Goal: Information Seeking & Learning: Find specific fact

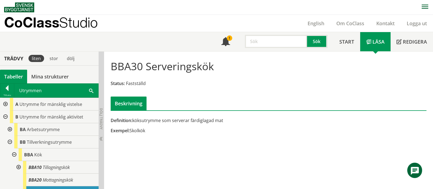
click at [259, 42] on input "text" at bounding box center [276, 41] width 62 height 13
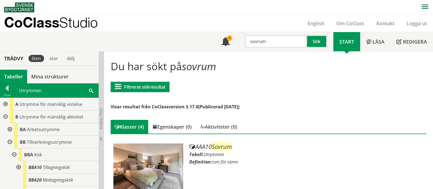
drag, startPoint x: 279, startPoint y: 44, endPoint x: 200, endPoint y: 47, distance: 79.1
click at [200, 47] on div "Meny 1 sovrum Sök Start Läsa Redigera" at bounding box center [218, 41] width 428 height 19
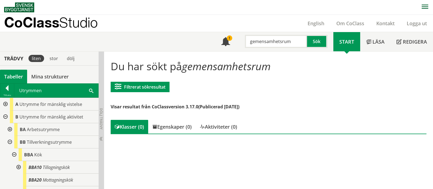
click at [281, 44] on input "gemensamhetsrum" at bounding box center [276, 41] width 62 height 13
type input "allrum"
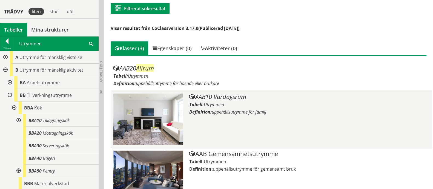
scroll to position [83, 0]
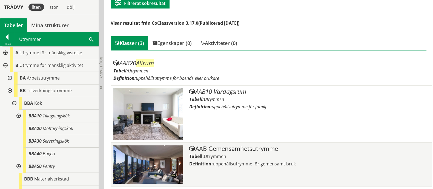
click at [230, 154] on div "Tabell: Utrymmen" at bounding box center [309, 156] width 240 height 6
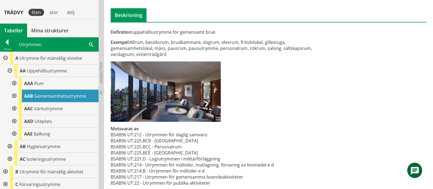
scroll to position [93, 0]
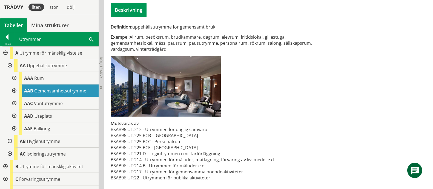
click at [15, 89] on div at bounding box center [14, 90] width 10 height 13
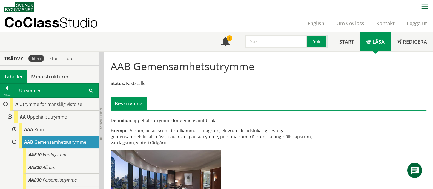
scroll to position [0, 0]
click at [259, 39] on input "text" at bounding box center [276, 41] width 62 height 13
type input "JBA"
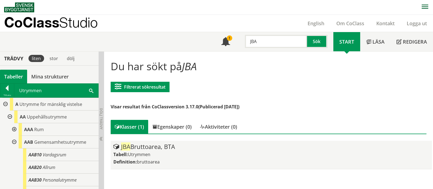
click at [142, 143] on div "JBA Bruttoarea, BTA" at bounding box center [270, 146] width 315 height 7
click at [137, 145] on div "JBA Bruttoarea, BTA" at bounding box center [270, 146] width 315 height 7
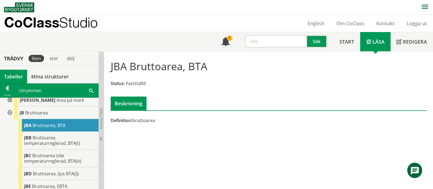
scroll to position [103, 0]
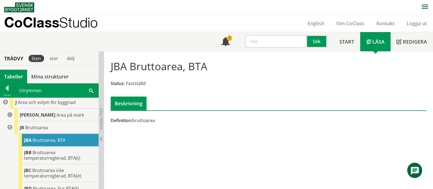
click at [42, 138] on span "Bruttoarea, BTA" at bounding box center [49, 140] width 33 height 6
click at [286, 41] on input "text" at bounding box center [276, 41] width 62 height 13
type input "serveringskök"
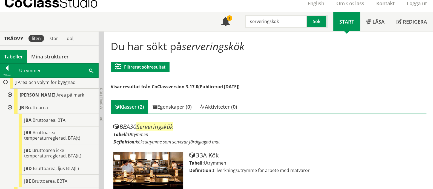
scroll to position [28, 0]
